Goal: Task Accomplishment & Management: Use online tool/utility

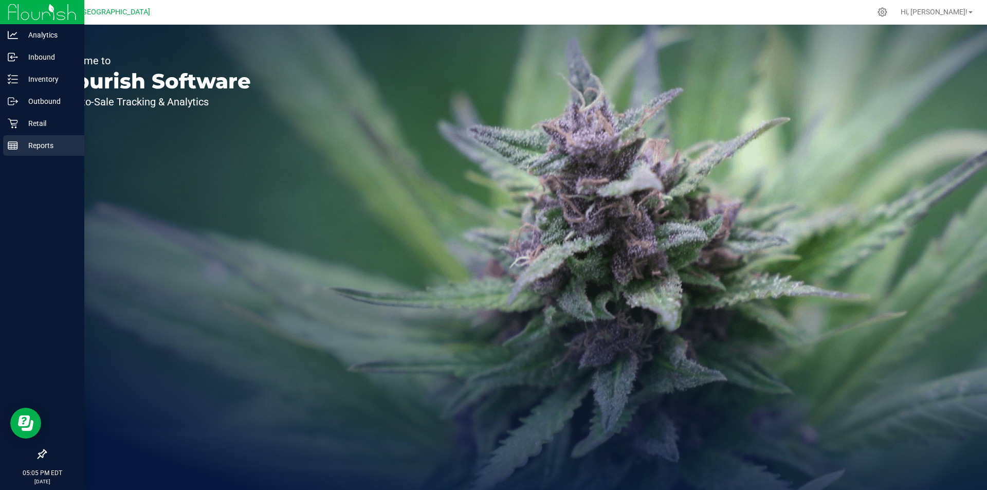
click at [16, 144] on line at bounding box center [12, 144] width 9 height 0
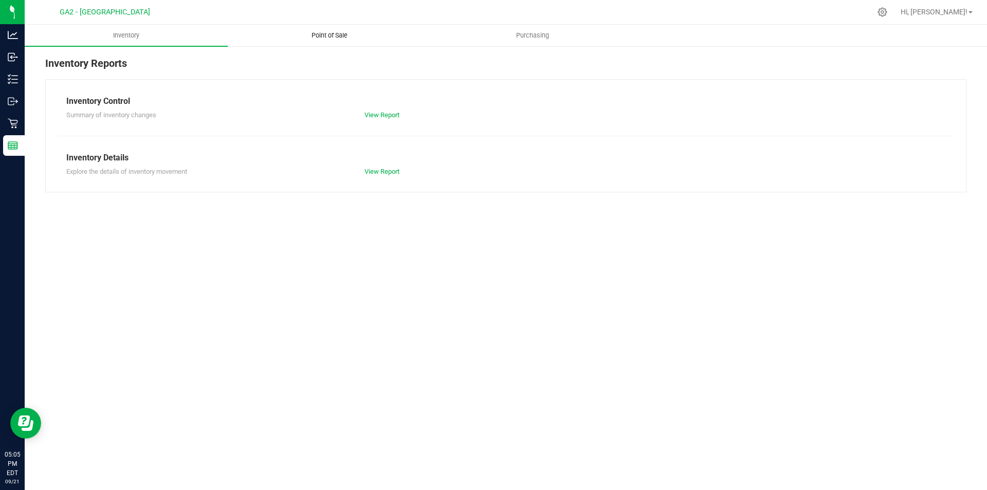
click at [321, 39] on span "Point of Sale" at bounding box center [330, 35] width 64 height 9
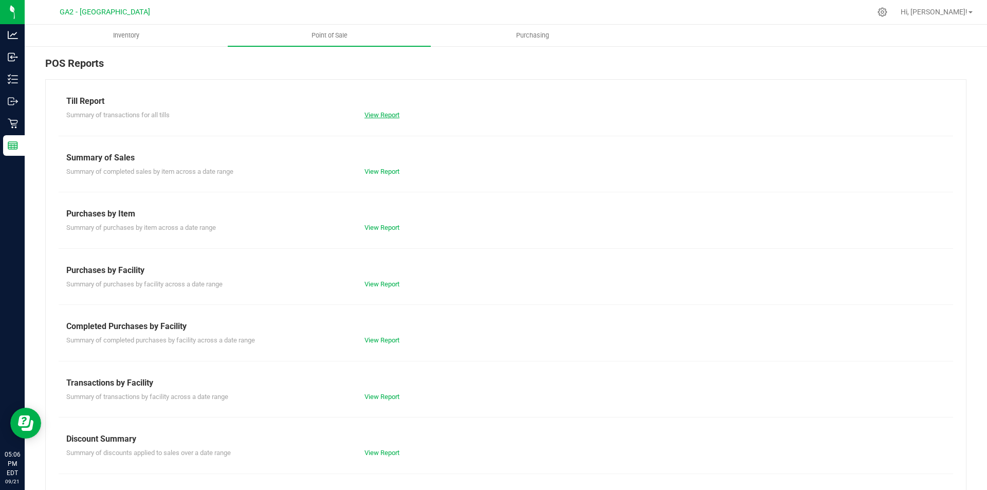
click at [380, 118] on link "View Report" at bounding box center [382, 115] width 35 height 8
